Goal: Task Accomplishment & Management: Use online tool/utility

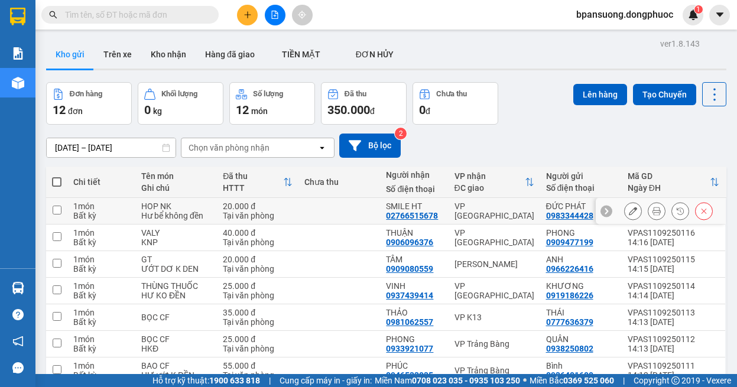
scroll to position [138, 0]
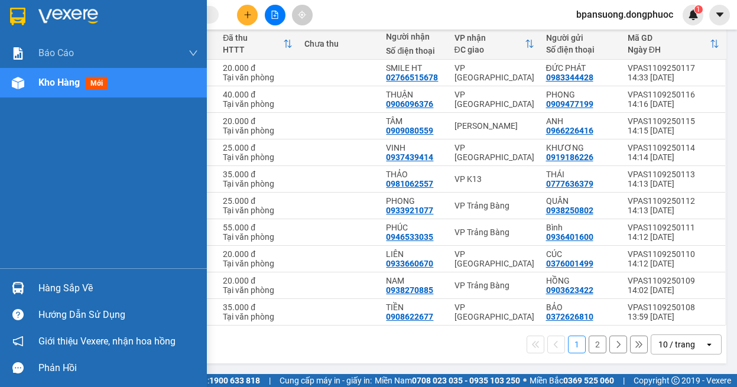
click at [28, 285] on div at bounding box center [18, 288] width 21 height 21
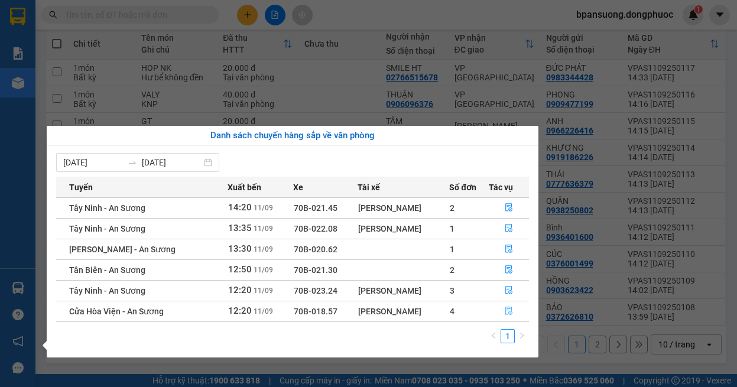
drag, startPoint x: 655, startPoint y: 335, endPoint x: 509, endPoint y: 310, distance: 148.0
click at [509, 310] on icon "file-done" at bounding box center [509, 311] width 8 height 8
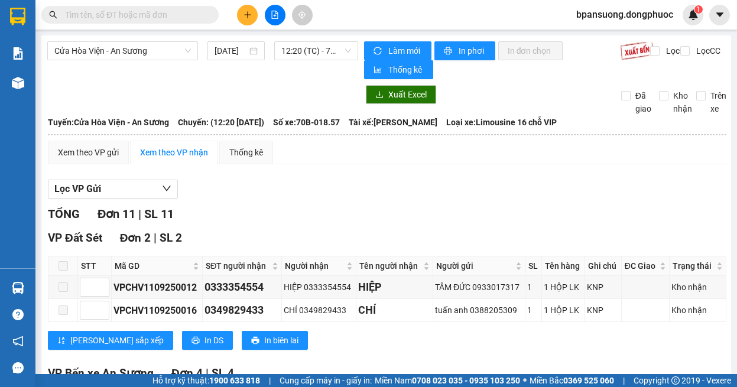
scroll to position [236, 0]
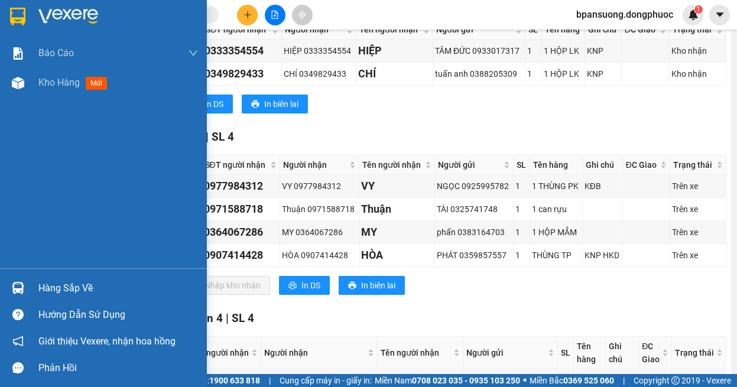
click at [31, 298] on div "Hàng sắp về" at bounding box center [103, 288] width 207 height 27
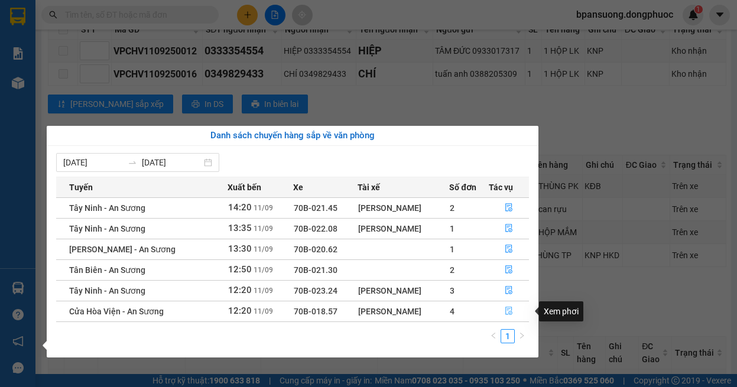
click at [515, 307] on button "button" at bounding box center [509, 311] width 40 height 19
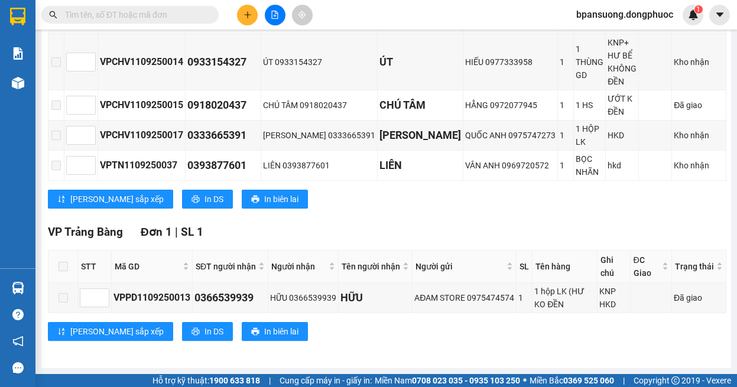
scroll to position [0, 0]
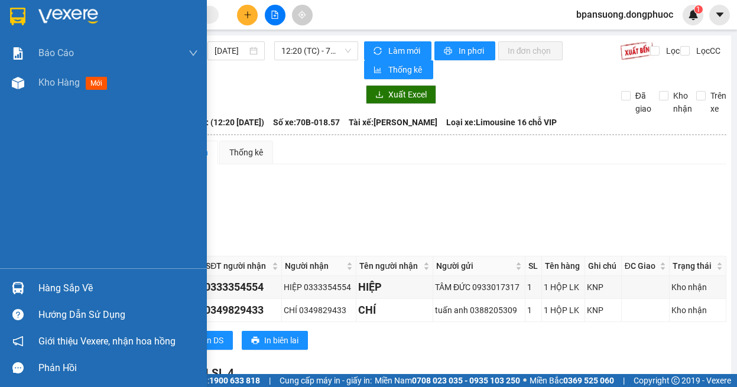
click at [37, 291] on div "Hàng sắp về" at bounding box center [103, 288] width 207 height 27
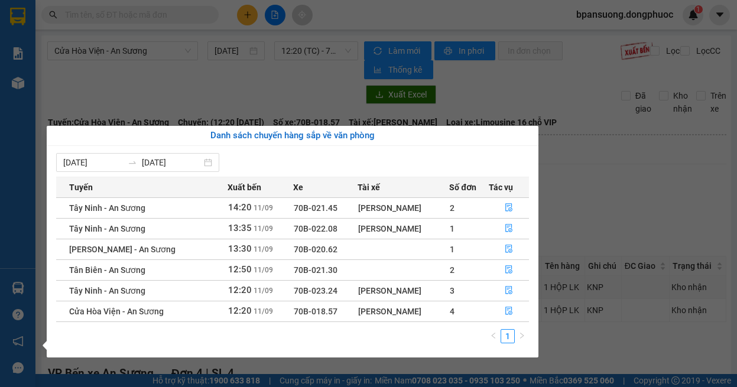
click at [232, 68] on section "Kết quả tìm kiếm ( 0 ) Bộ lọc Ngày tạo đơn gần nhất No Data bpansuong.dongphuoc…" at bounding box center [368, 193] width 737 height 387
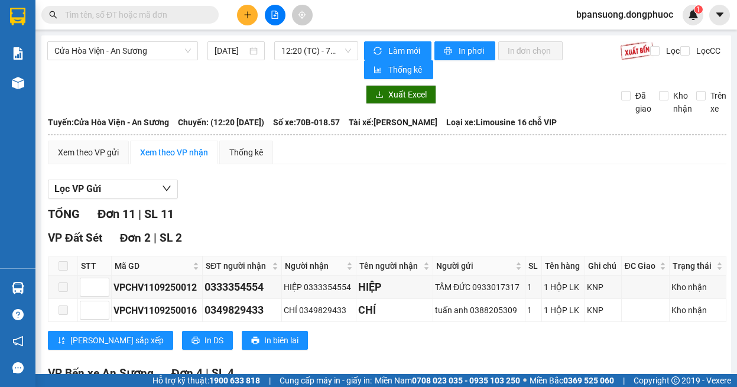
click at [148, 16] on input "text" at bounding box center [134, 14] width 139 height 13
click at [274, 12] on icon "file-add" at bounding box center [275, 15] width 8 height 8
click at [119, 16] on input "text" at bounding box center [134, 14] width 139 height 13
click at [135, 16] on input "text" at bounding box center [134, 14] width 139 height 13
paste input "0335928957"
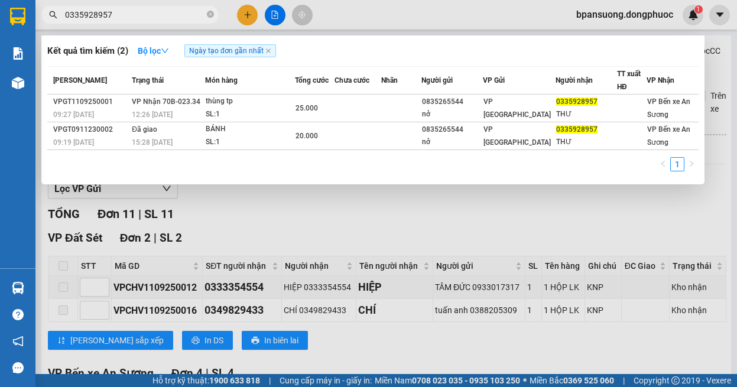
type input "0335928957"
click at [448, 206] on div at bounding box center [368, 193] width 737 height 387
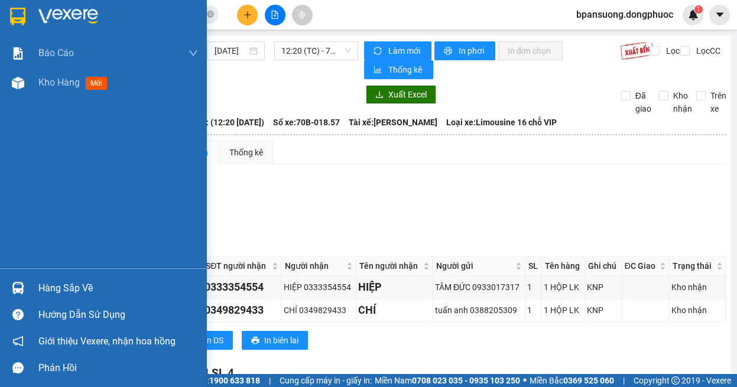
click at [25, 285] on div at bounding box center [18, 288] width 21 height 21
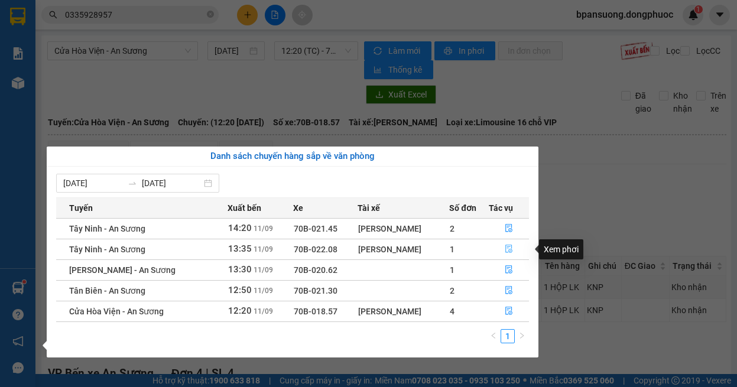
click at [505, 246] on icon "file-done" at bounding box center [508, 249] width 7 height 8
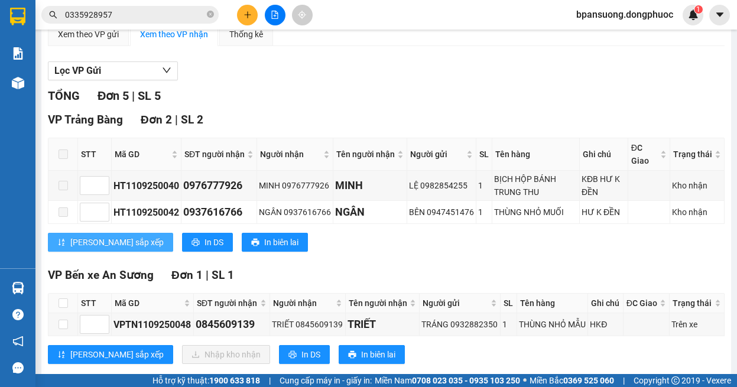
scroll to position [236, 0]
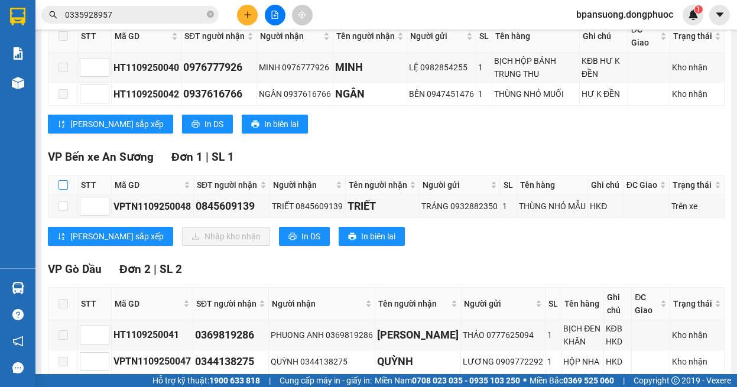
click at [61, 188] on input "checkbox" at bounding box center [62, 184] width 9 height 9
checkbox input "true"
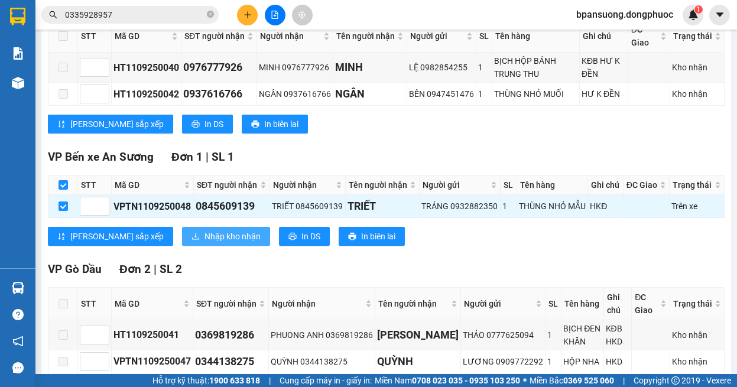
click at [204, 243] on span "Nhập kho nhận" at bounding box center [232, 236] width 56 height 13
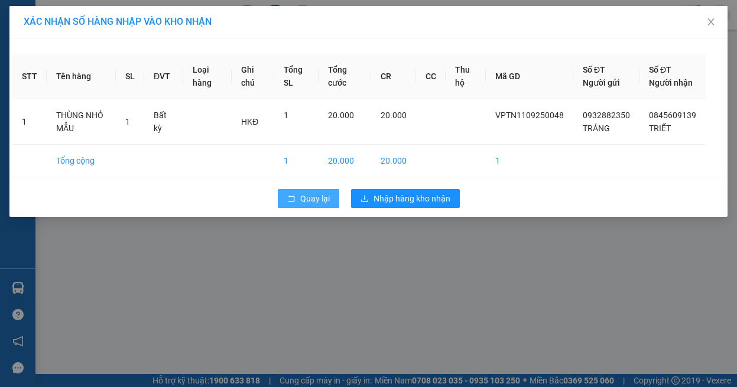
click at [291, 203] on icon "rollback" at bounding box center [291, 198] width 8 height 8
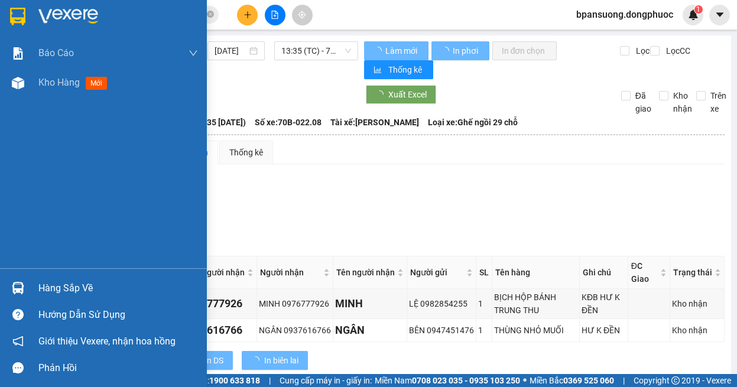
click at [30, 288] on div "Hàng sắp về" at bounding box center [103, 288] width 207 height 27
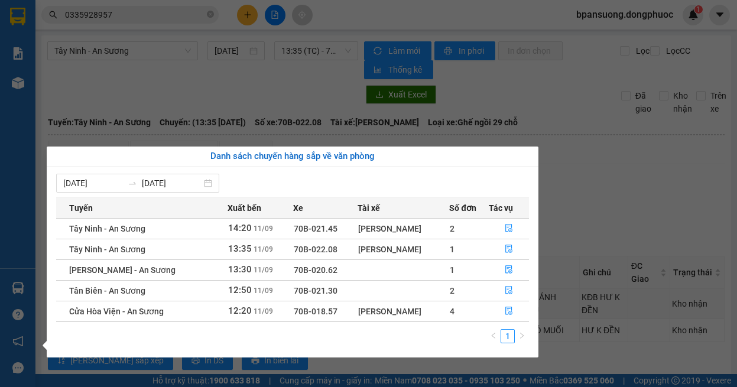
click at [255, 76] on section "Kết quả tìm kiếm ( 2 ) Bộ lọc Ngày tạo đơn gần nhất Mã ĐH Trạng thái Món hàng T…" at bounding box center [368, 193] width 737 height 387
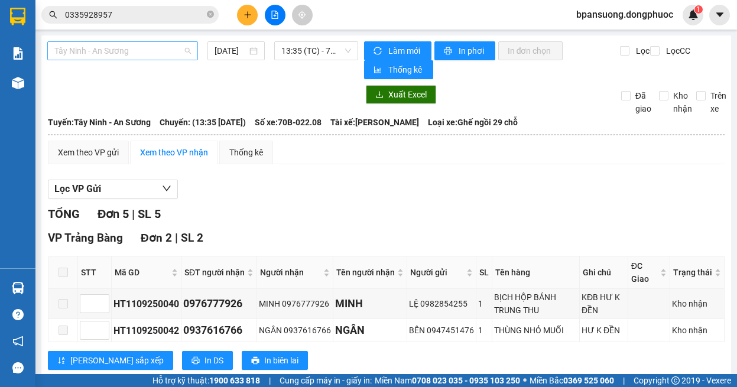
click at [128, 42] on span "Tây Ninh - An Sương" at bounding box center [122, 51] width 136 height 18
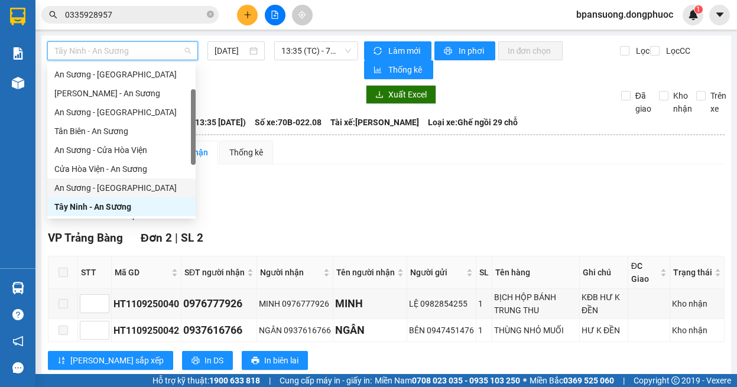
click at [116, 185] on div "An Sương - [GEOGRAPHIC_DATA]" at bounding box center [121, 187] width 134 height 13
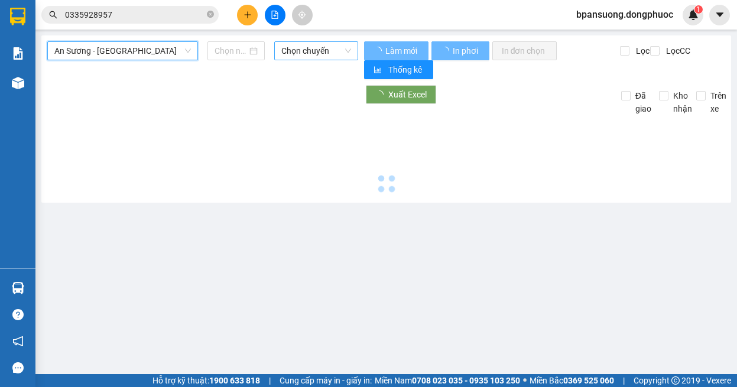
type input "[DATE]"
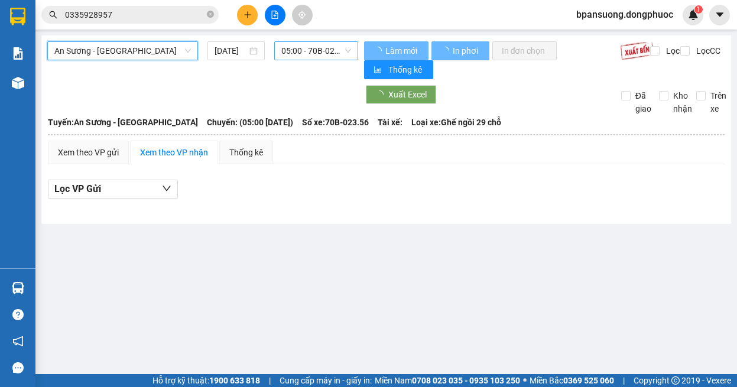
click at [320, 49] on span "05:00 - 70B-023.56" at bounding box center [316, 51] width 70 height 18
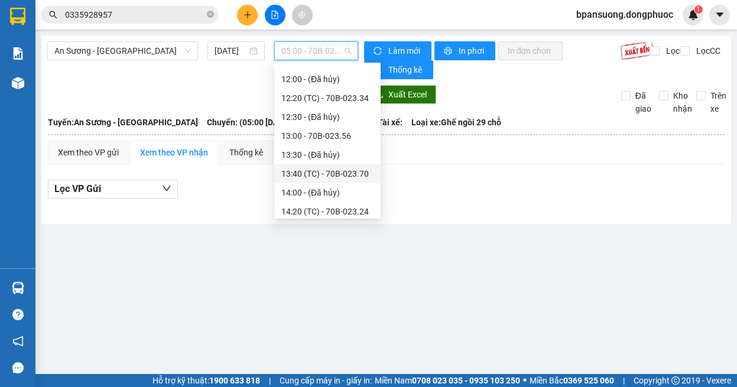
scroll to position [473, 0]
